Goal: Task Accomplishment & Management: Use online tool/utility

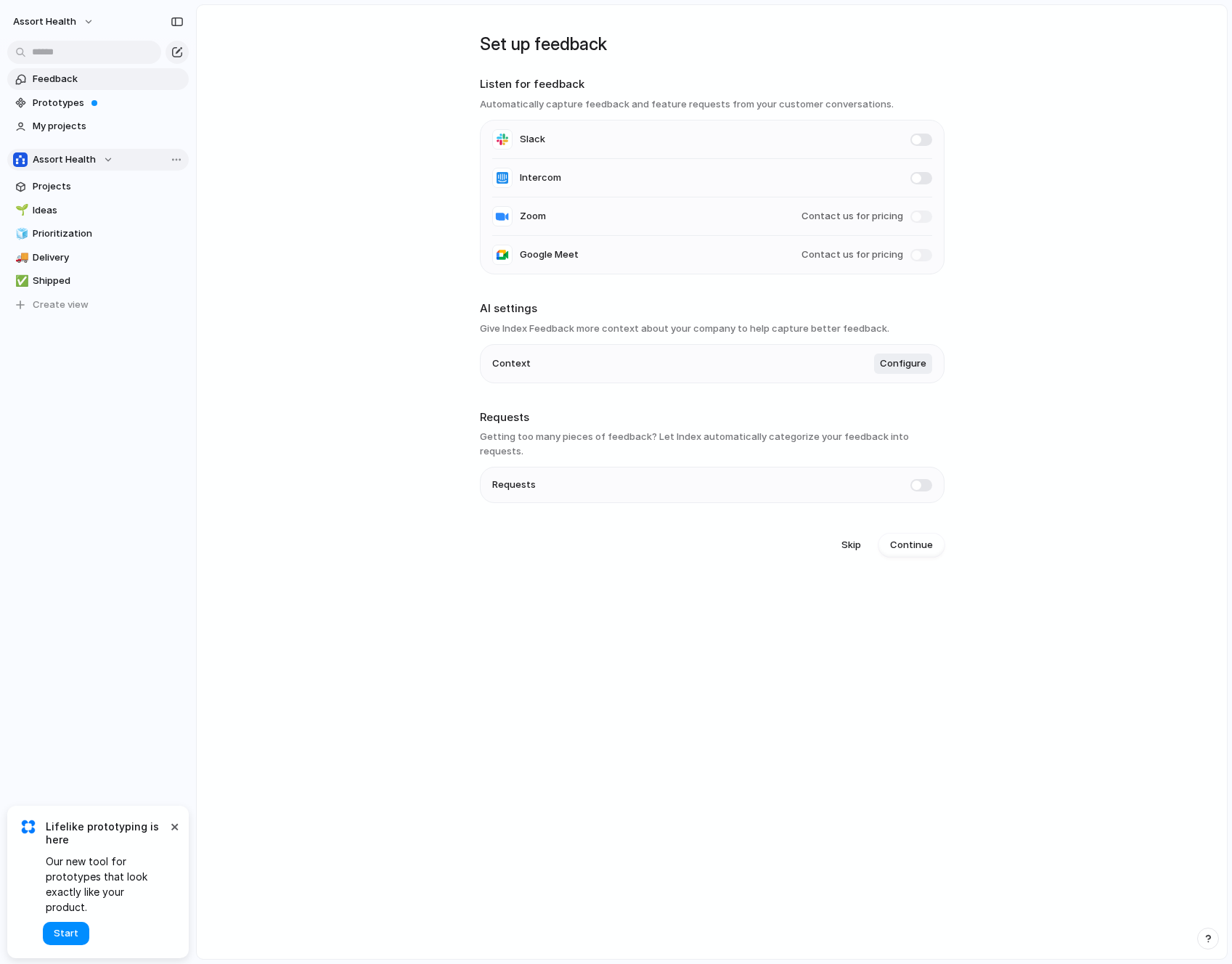
click at [98, 157] on div "Assort Health" at bounding box center [63, 159] width 100 height 15
click at [382, 177] on div "Assort Health Create new team" at bounding box center [616, 482] width 1232 height 964
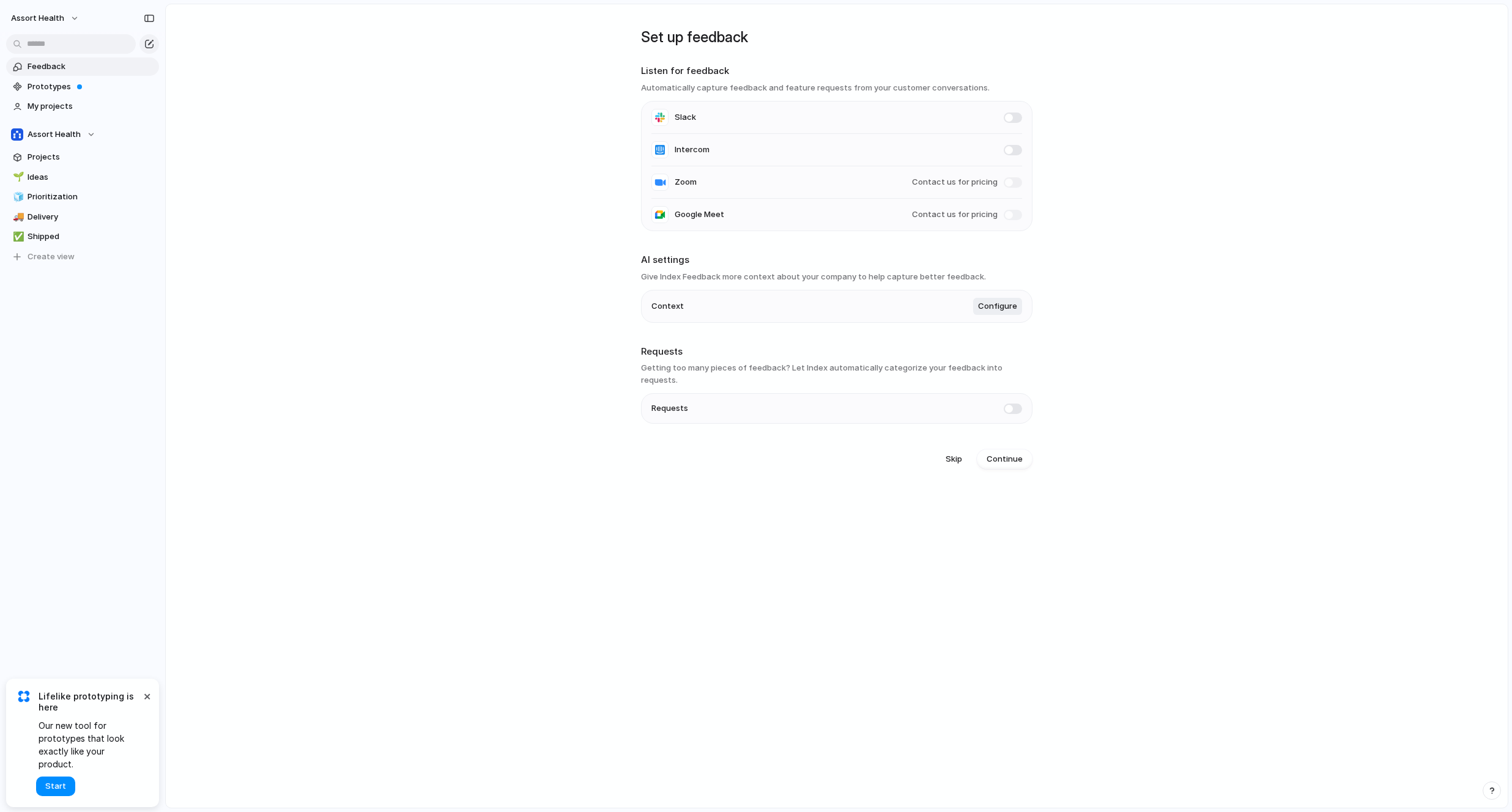
click at [746, 91] on h3 "Automatically capture feedback and feature requests from your customer conversa…" at bounding box center [836, 88] width 392 height 12
drag, startPoint x: 810, startPoint y: 86, endPoint x: 954, endPoint y: 87, distance: 144.0
click at [954, 87] on h3 "Automatically capture feedback and feature requests from your customer conversa…" at bounding box center [836, 88] width 392 height 12
click at [855, 483] on main "Set up feedback Listen for feedback Automatically capture feedback and feature …" at bounding box center [836, 406] width 1343 height 805
click at [1019, 453] on span "Continue" at bounding box center [1005, 459] width 36 height 12
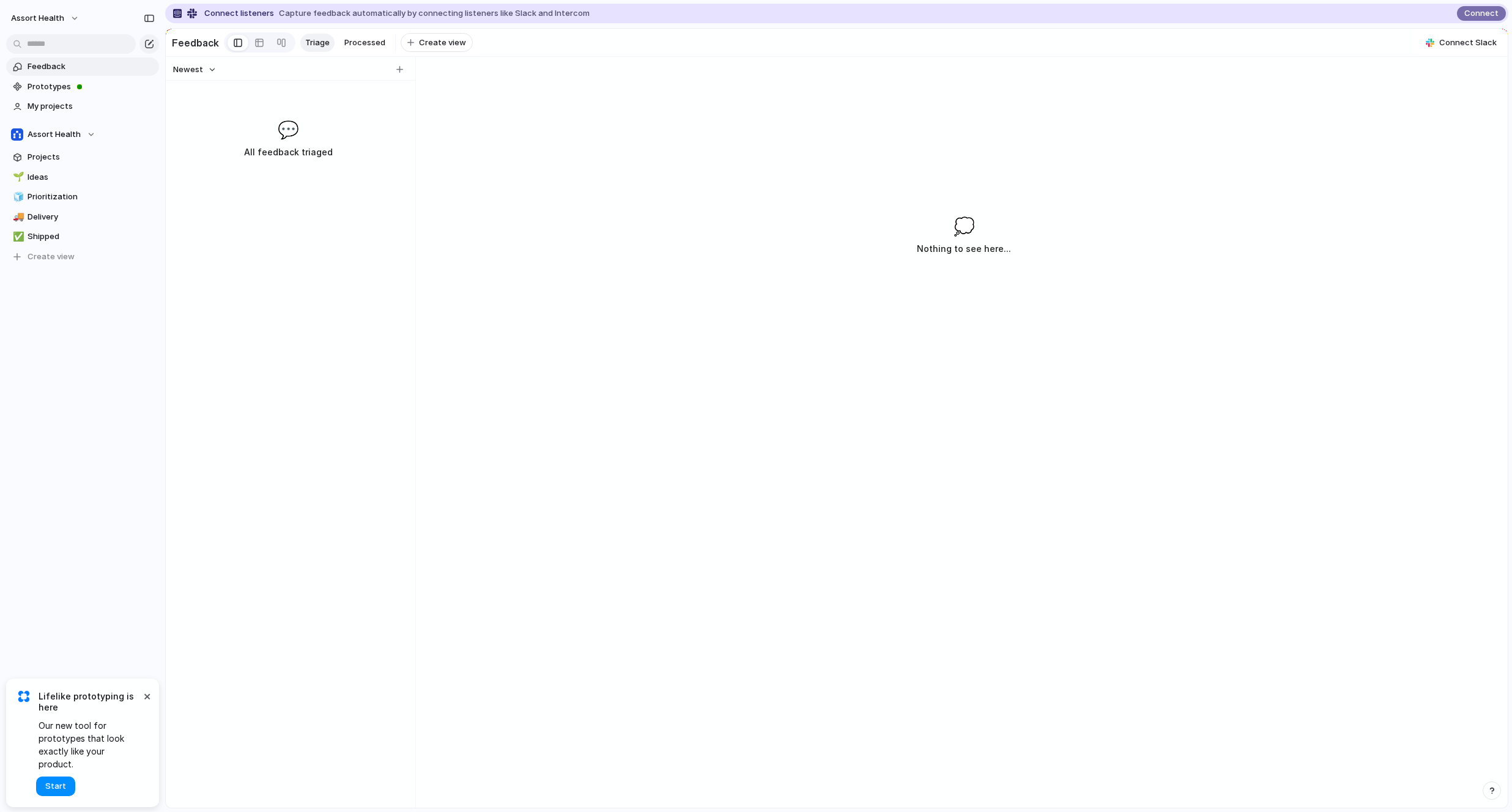
click at [212, 77] on button "Newest" at bounding box center [194, 70] width 47 height 16
click at [212, 77] on div "Newest Oldest" at bounding box center [756, 406] width 1512 height 812
click at [200, 35] on h2 "Feedback" at bounding box center [195, 42] width 47 height 15
click at [201, 42] on h2 "Feedback" at bounding box center [195, 42] width 47 height 15
click at [202, 42] on h2 "Feedback" at bounding box center [195, 42] width 47 height 15
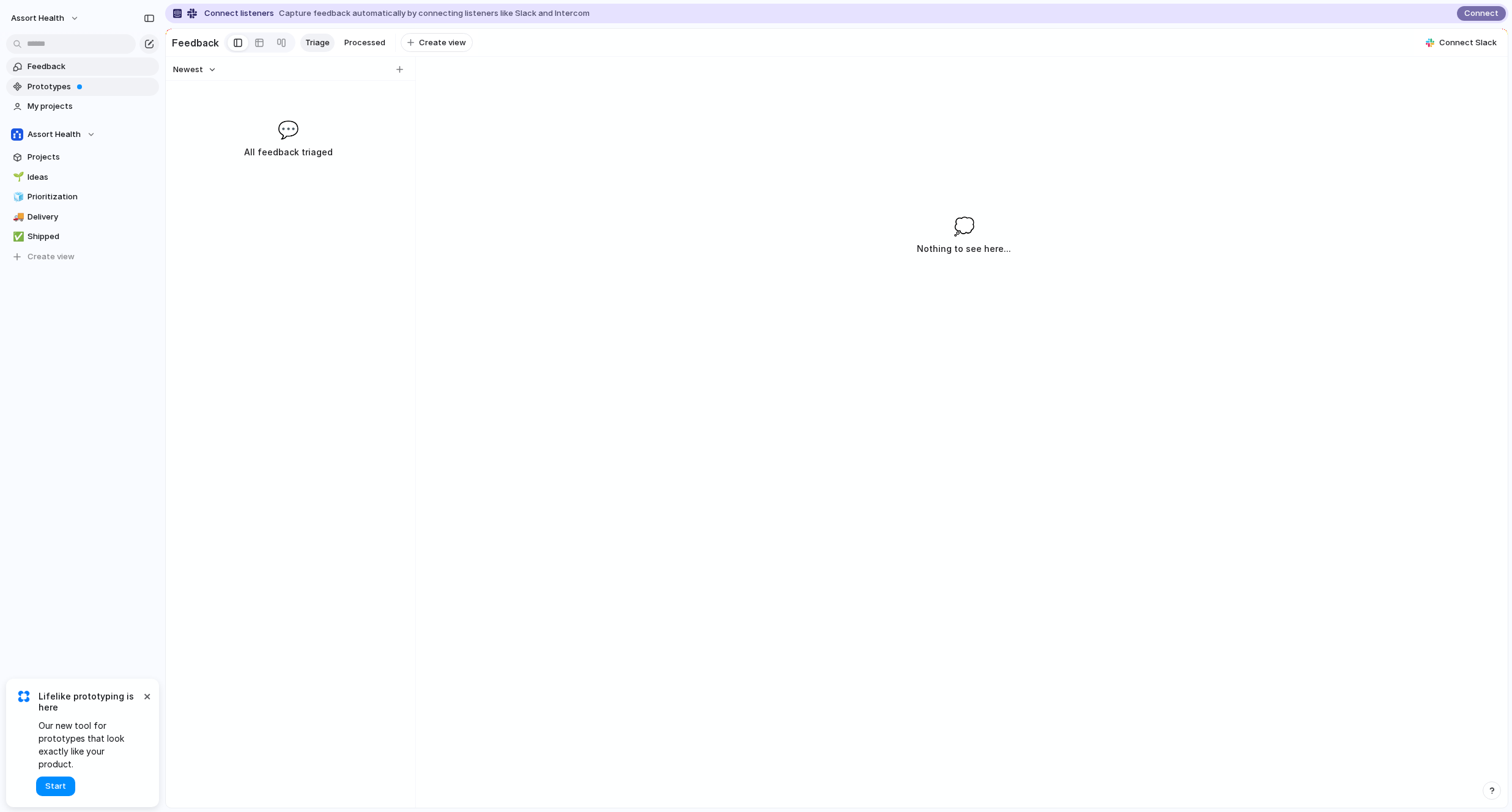
click at [91, 89] on span "Prototypes" at bounding box center [91, 86] width 128 height 12
click at [90, 99] on link "My projects" at bounding box center [82, 106] width 153 height 18
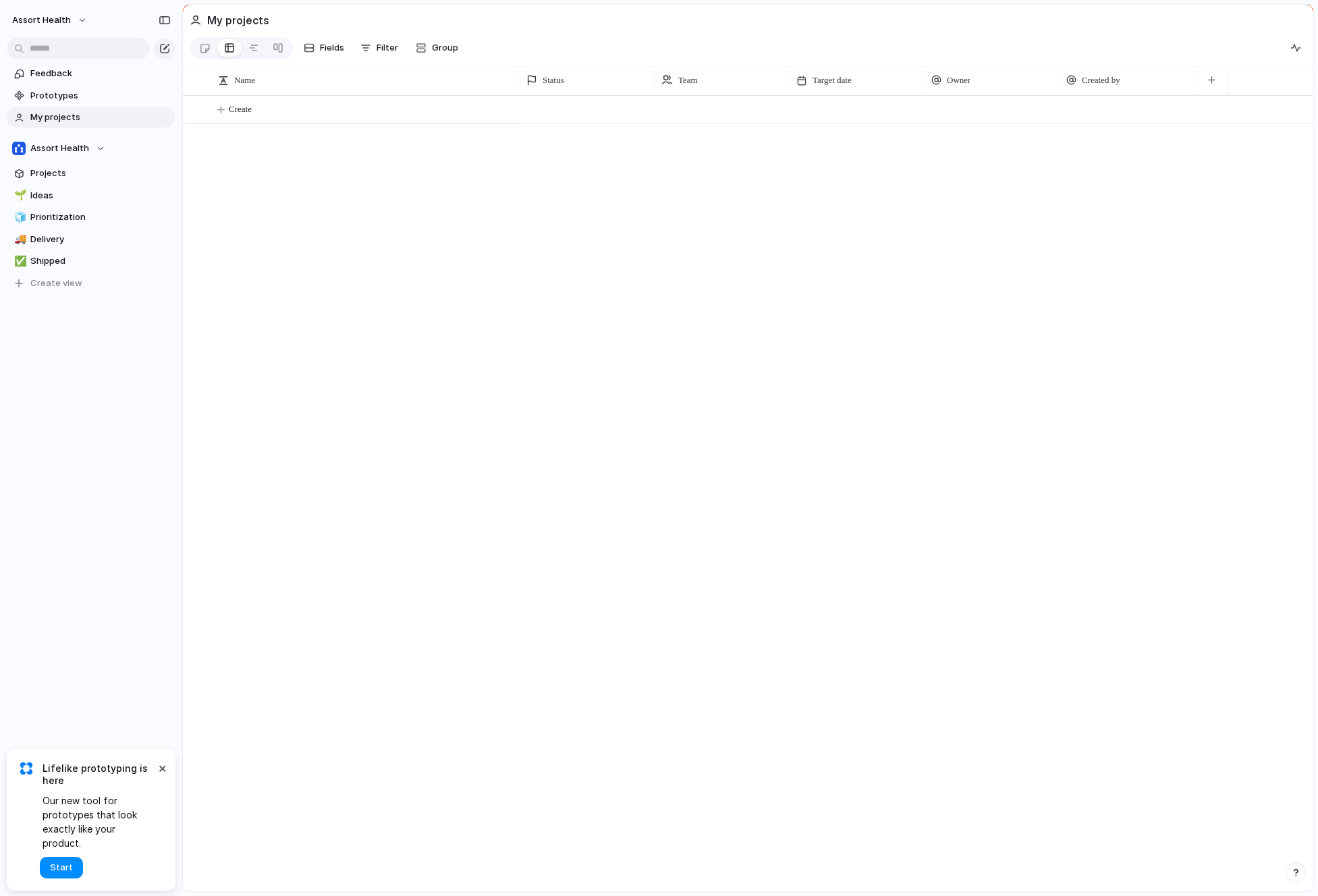
drag, startPoint x: 166, startPoint y: 784, endPoint x: 159, endPoint y: 794, distance: 12.2
click at [166, 776] on button "×" at bounding box center [162, 767] width 16 height 16
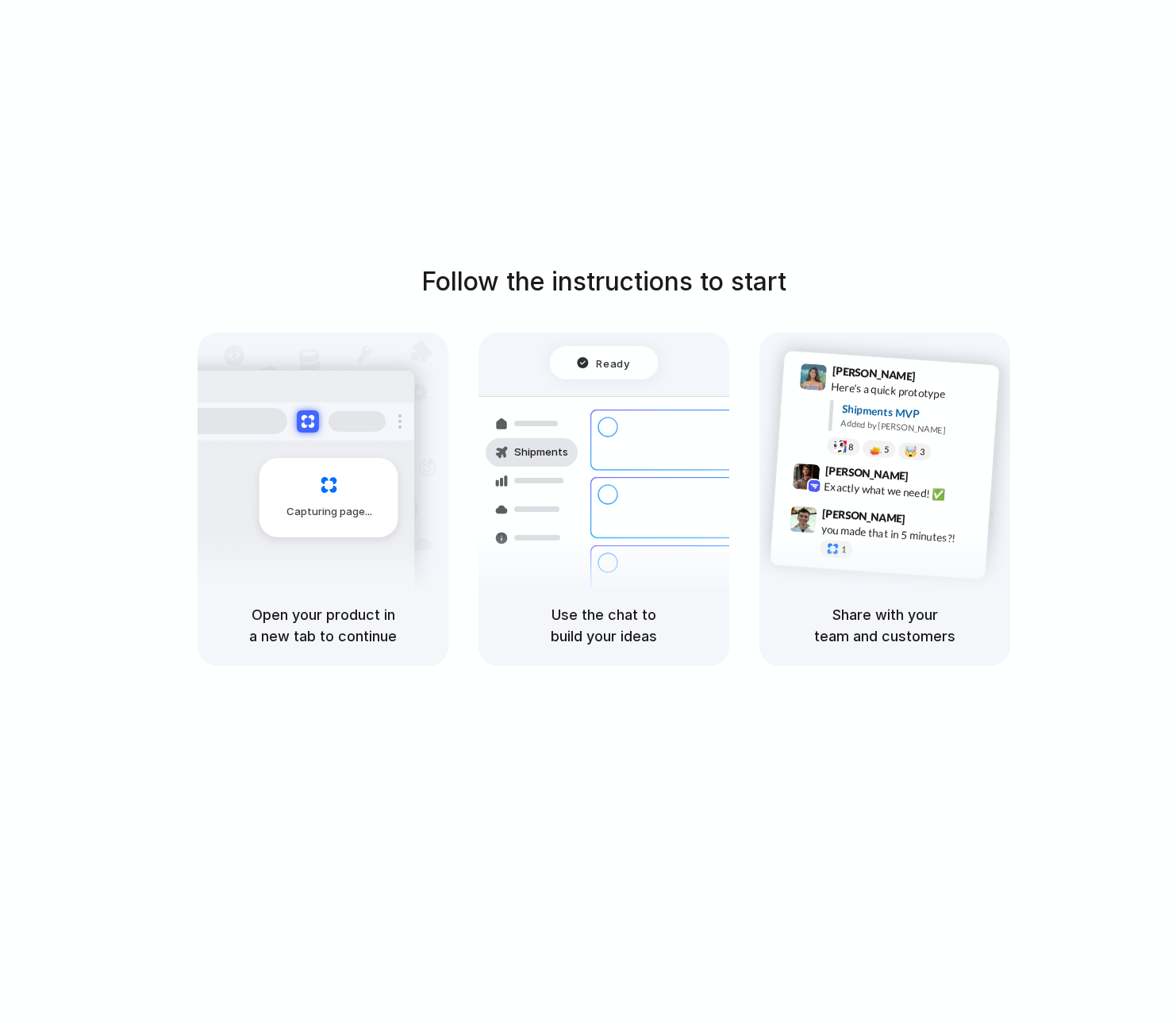
click at [204, 433] on div at bounding box center [232, 420] width 111 height 26
click at [641, 485] on div "Express delivery to NYC" at bounding box center [710, 500] width 171 height 31
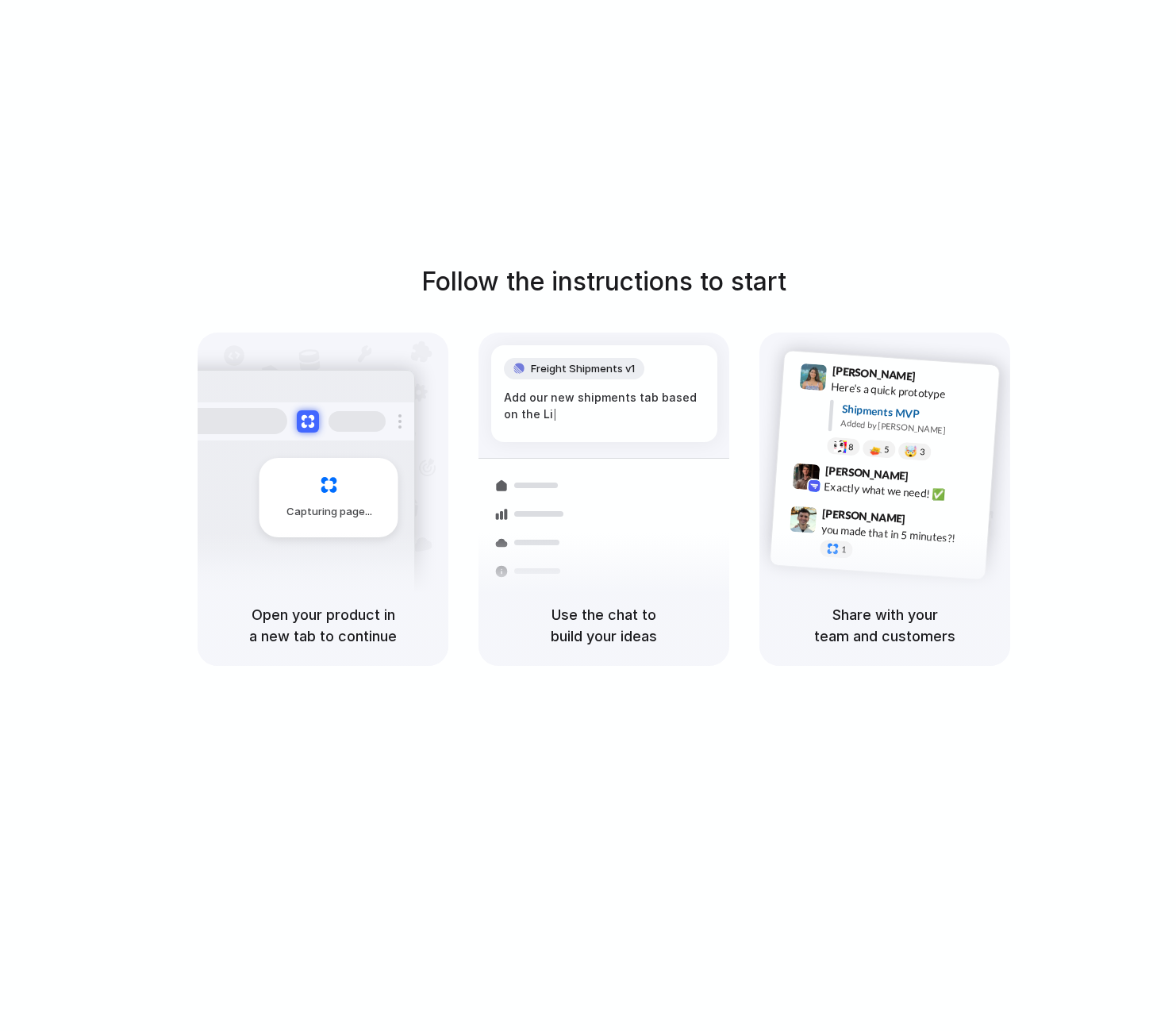
click at [365, 526] on div "Capturing page" at bounding box center [329, 497] width 139 height 79
